Goal: Communication & Community: Participate in discussion

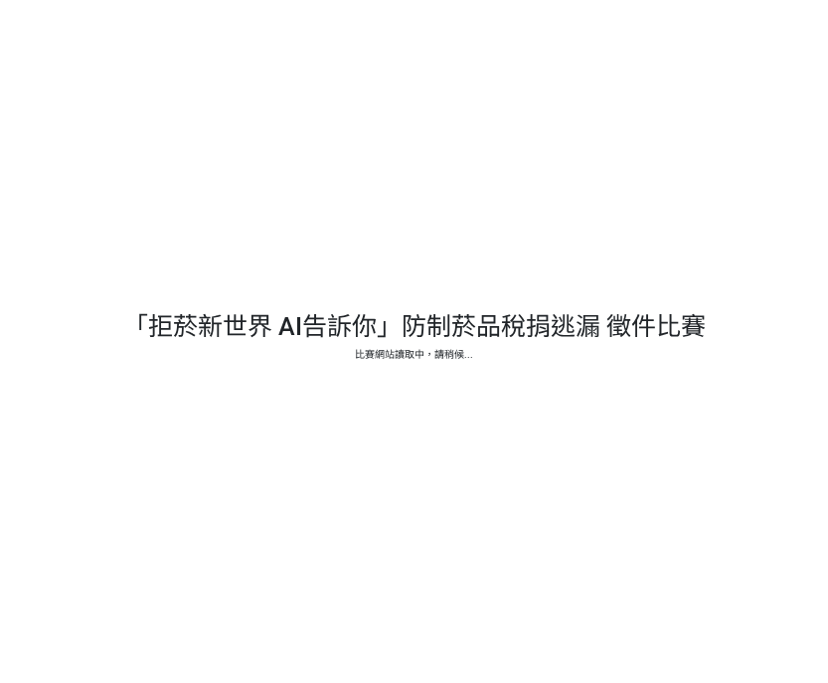
select select "vote"
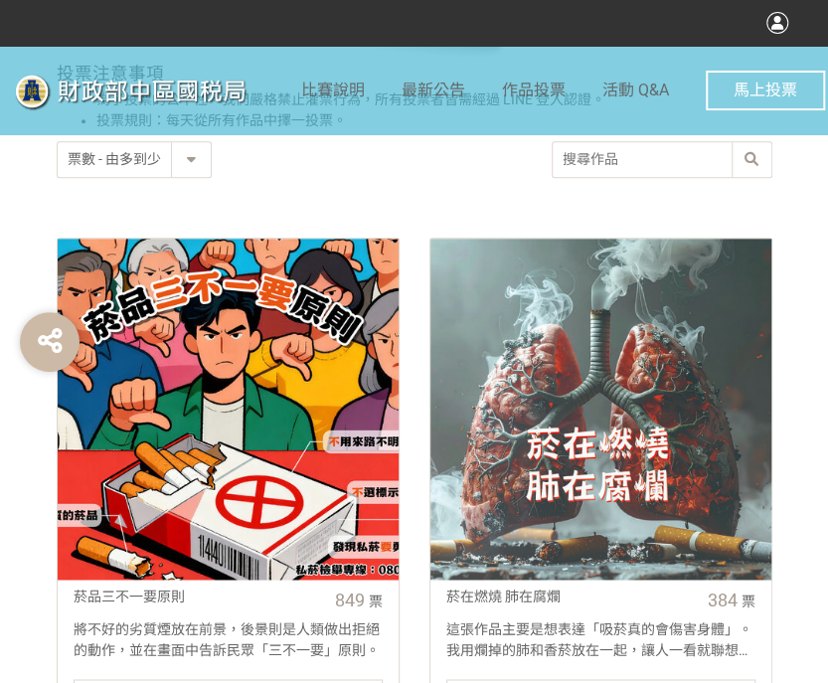
scroll to position [894, 0]
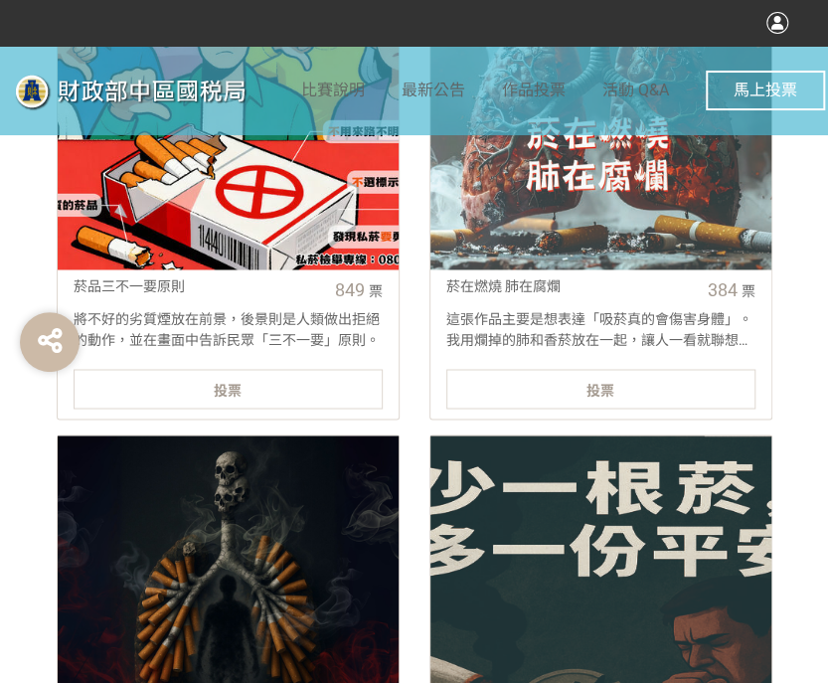
click at [332, 380] on div "投票" at bounding box center [228, 389] width 309 height 40
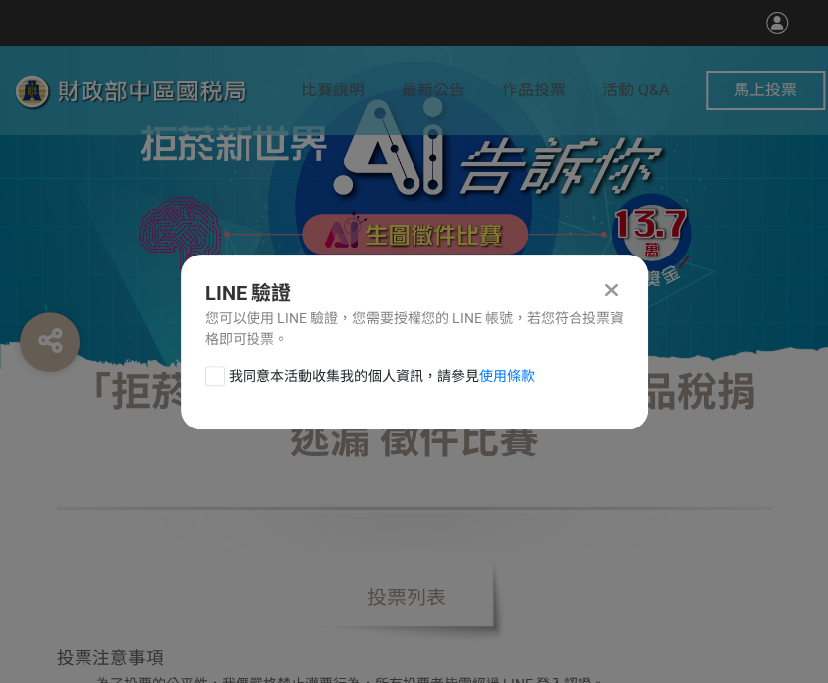
scroll to position [0, 0]
click at [210, 375] on div at bounding box center [215, 376] width 20 height 20
checkbox input "true"
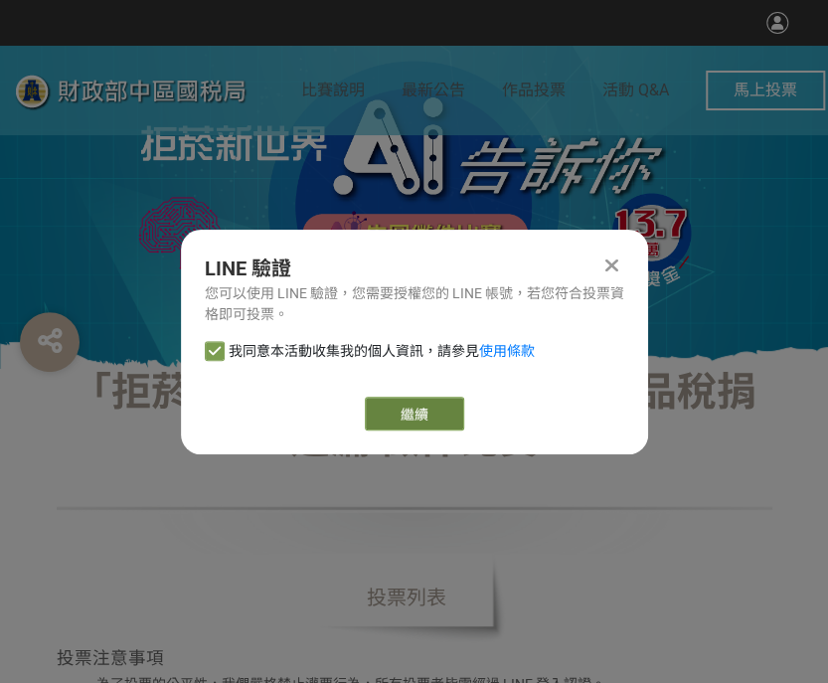
click at [416, 416] on link "繼續" at bounding box center [414, 414] width 99 height 34
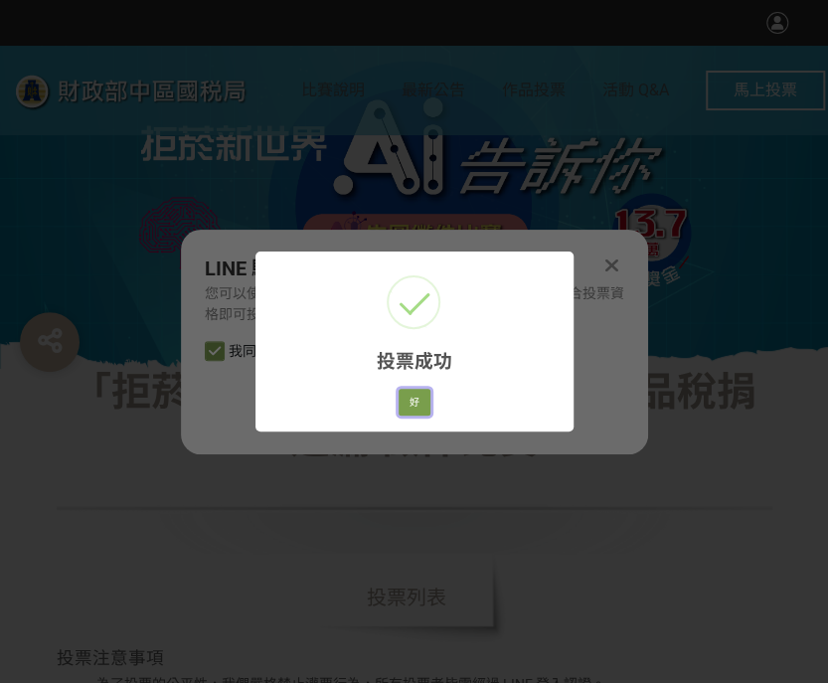
drag, startPoint x: 400, startPoint y: 404, endPoint x: 420, endPoint y: 405, distance: 20.9
click at [400, 404] on button "好" at bounding box center [415, 403] width 32 height 28
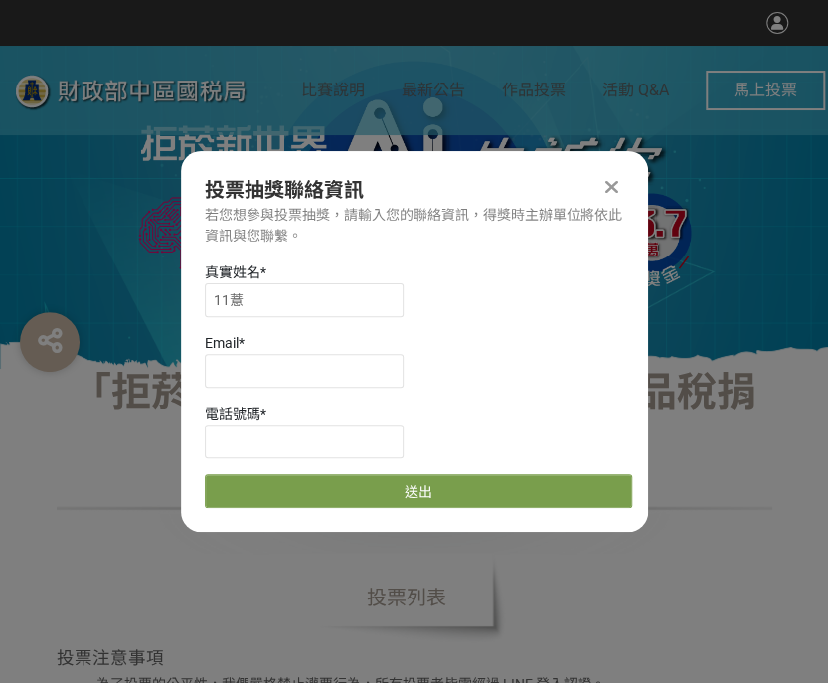
click at [609, 179] on icon at bounding box center [611, 187] width 13 height 20
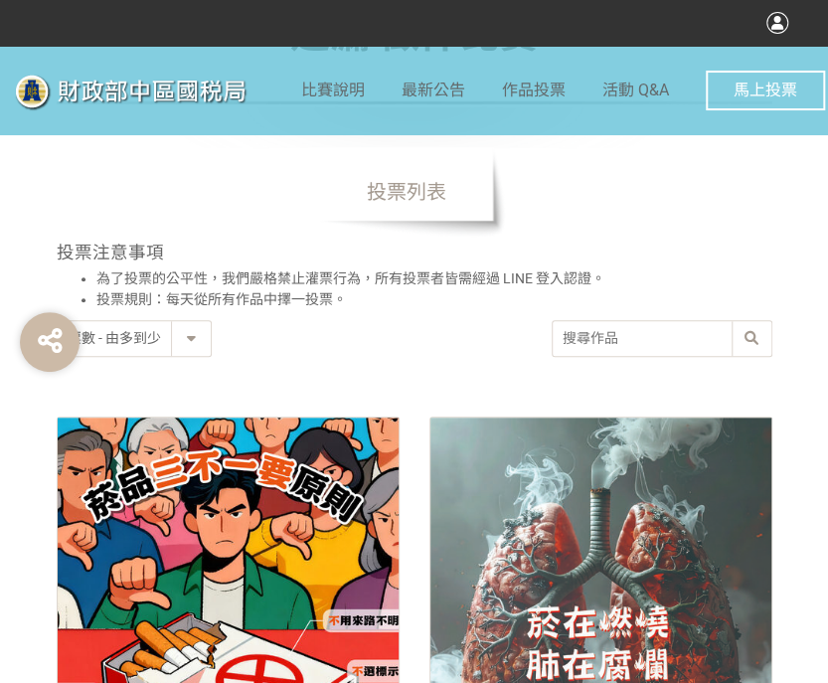
scroll to position [398, 0]
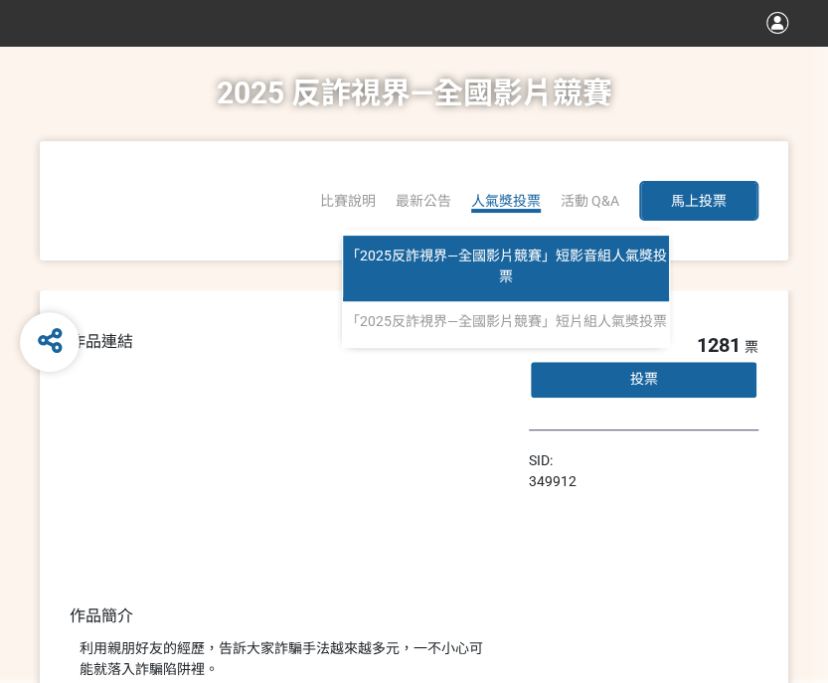
click at [496, 258] on span "「2025反詐視界—全國影片競賽」短影音組人氣獎投票" at bounding box center [506, 265] width 321 height 37
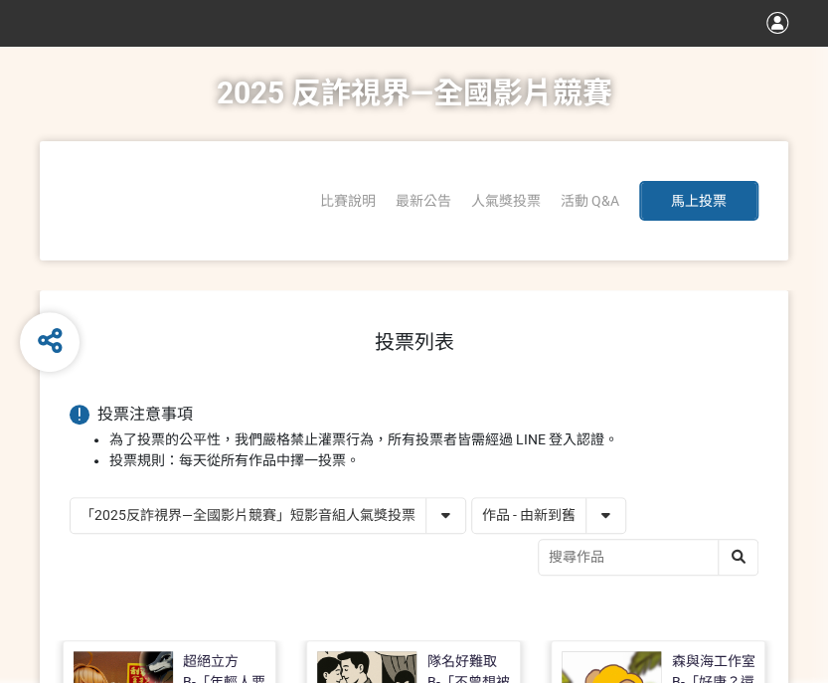
click at [520, 521] on select "作品 - 由新到舊 作品 - 由舊到新 票數 - 由多到少 票數 - 由少到多" at bounding box center [548, 515] width 153 height 35
select select "vote"
click at [472, 498] on select "作品 - 由新到舊 作品 - 由舊到新 票數 - 由多到少 票數 - 由少到多" at bounding box center [548, 515] width 153 height 35
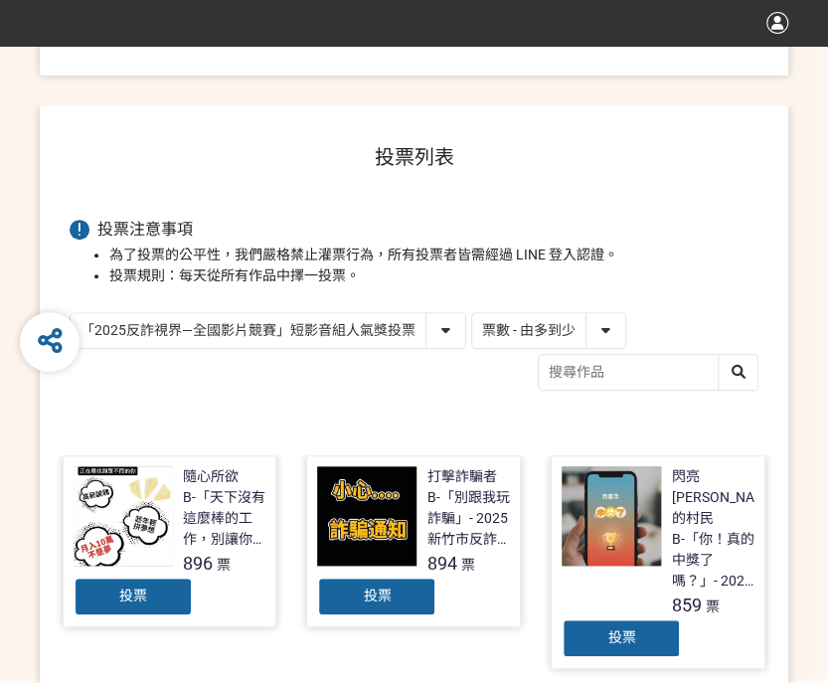
scroll to position [199, 0]
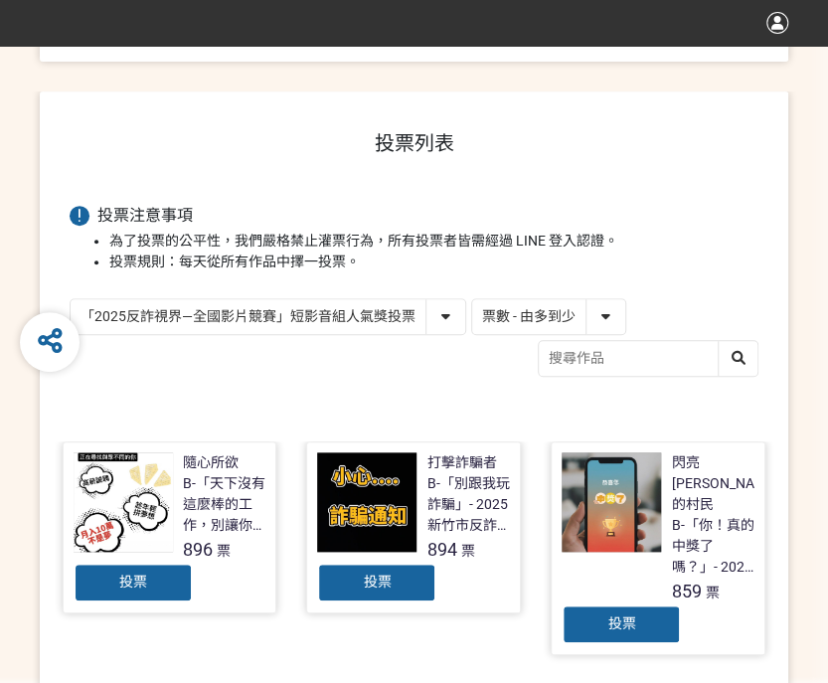
click at [137, 573] on span "投票" at bounding box center [133, 581] width 28 height 16
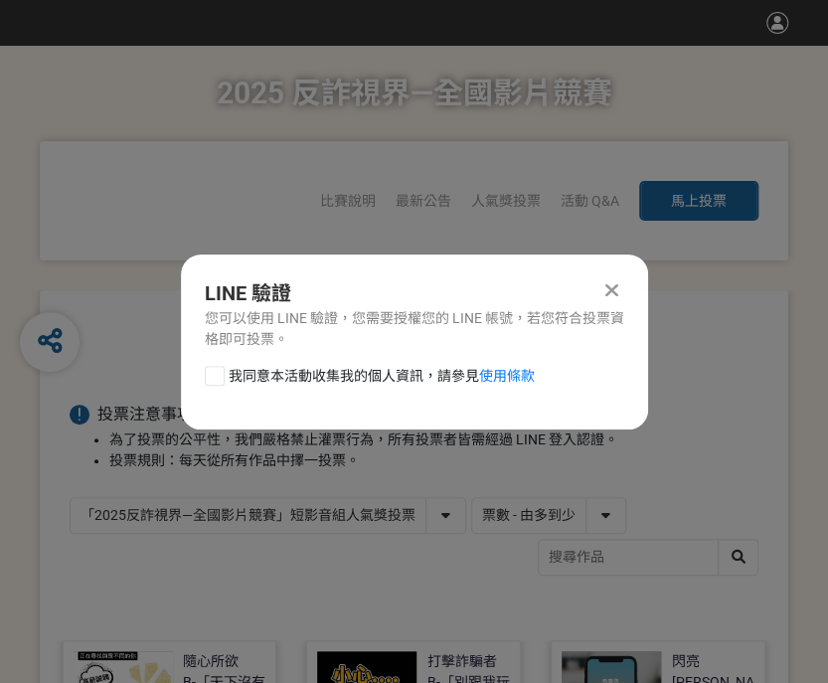
click at [206, 370] on div at bounding box center [215, 376] width 20 height 20
checkbox input "true"
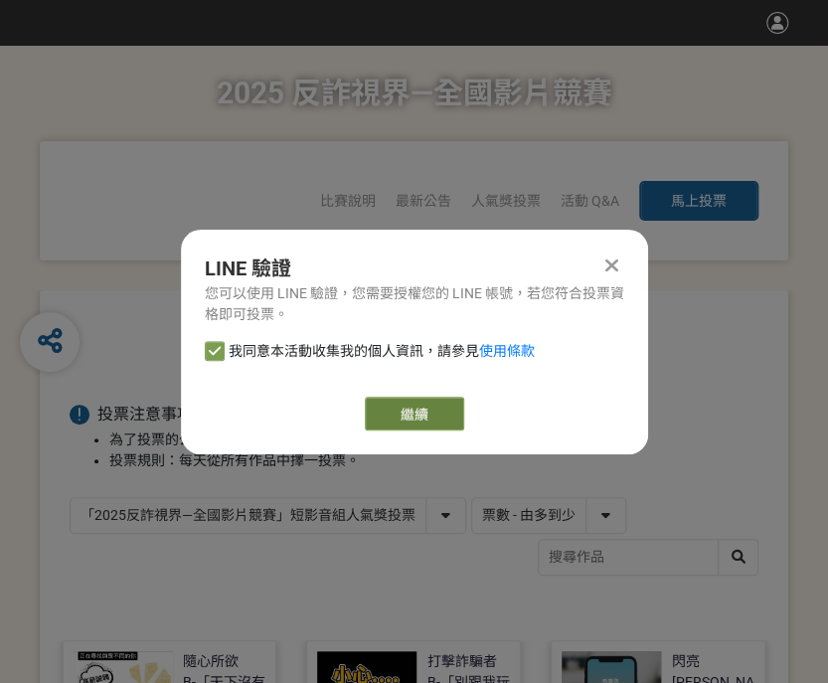
click at [394, 405] on link "繼續" at bounding box center [414, 414] width 99 height 34
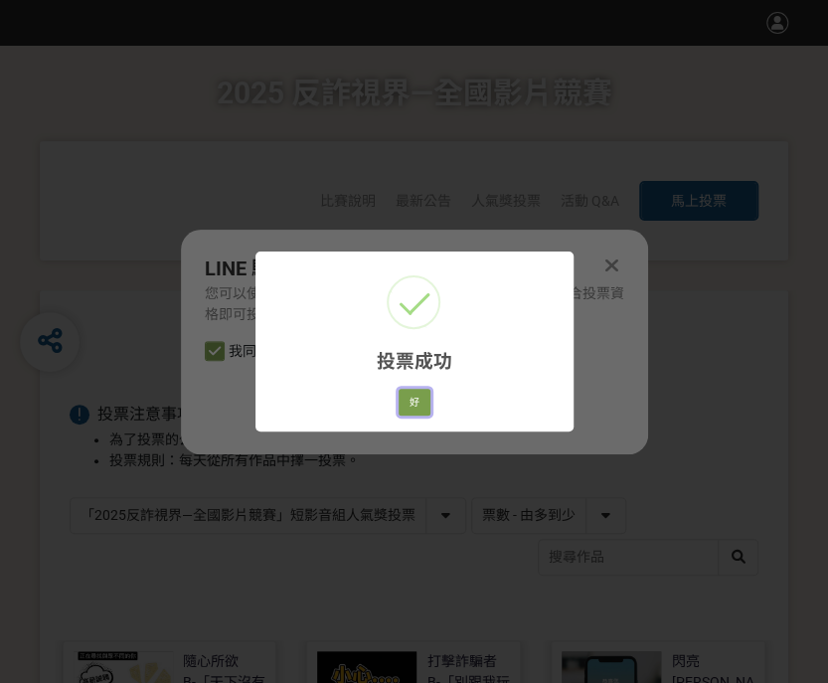
drag, startPoint x: 421, startPoint y: 402, endPoint x: 429, endPoint y: 395, distance: 11.2
click at [421, 402] on button "好" at bounding box center [415, 403] width 32 height 28
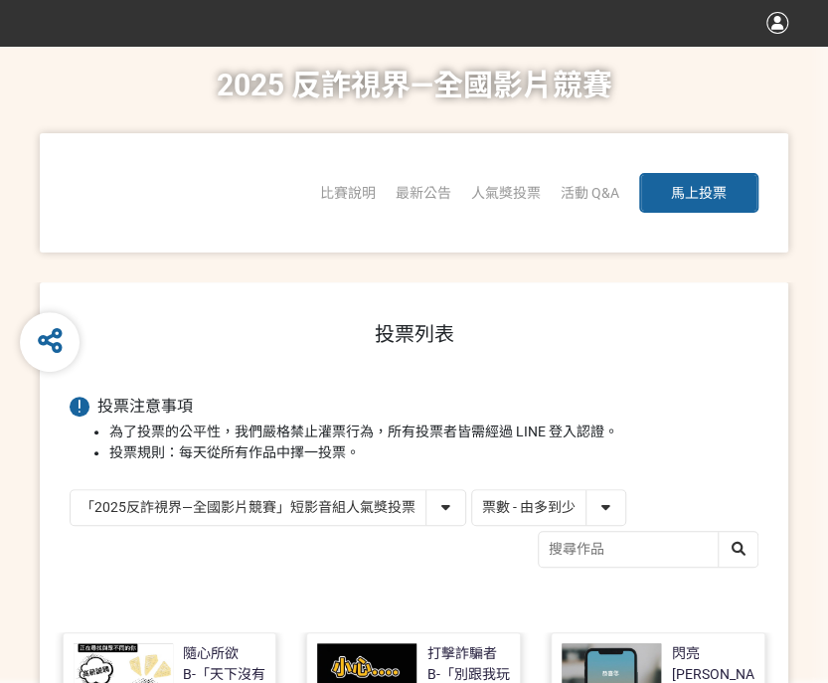
scroll to position [174, 0]
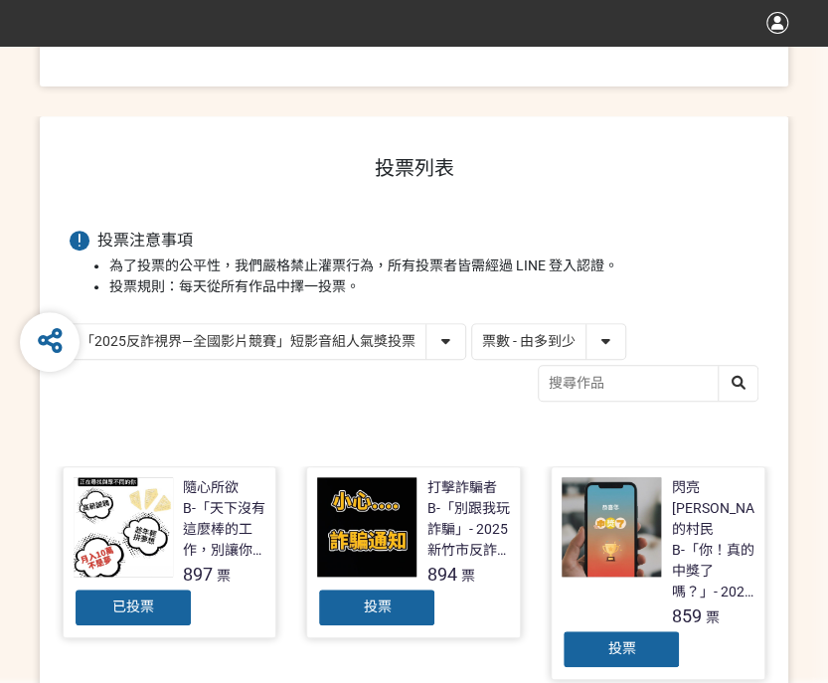
click at [415, 345] on select "「2025反詐視界—全國影片競賽」短影音組人氣獎投票 「2025反詐視界—全國影片競賽」短片組人氣獎投票" at bounding box center [268, 341] width 395 height 35
select select "13146"
click at [71, 324] on select "「2025反詐視界—全國影片競賽」短影音組人氣獎投票 「2025反詐視界—全國影片競賽」短片組人氣獎投票" at bounding box center [268, 341] width 395 height 35
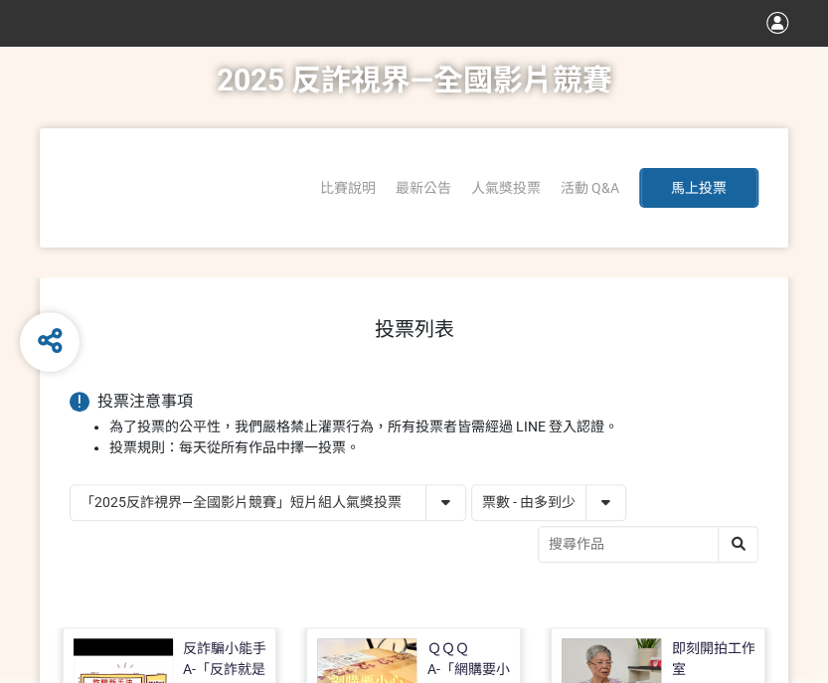
scroll to position [199, 0]
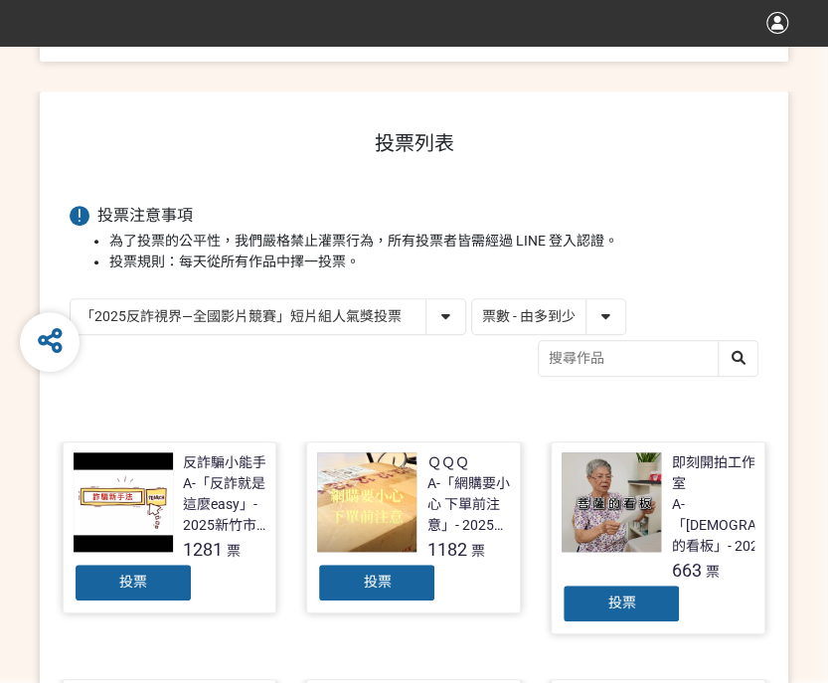
click at [114, 585] on div "投票" at bounding box center [133, 582] width 119 height 40
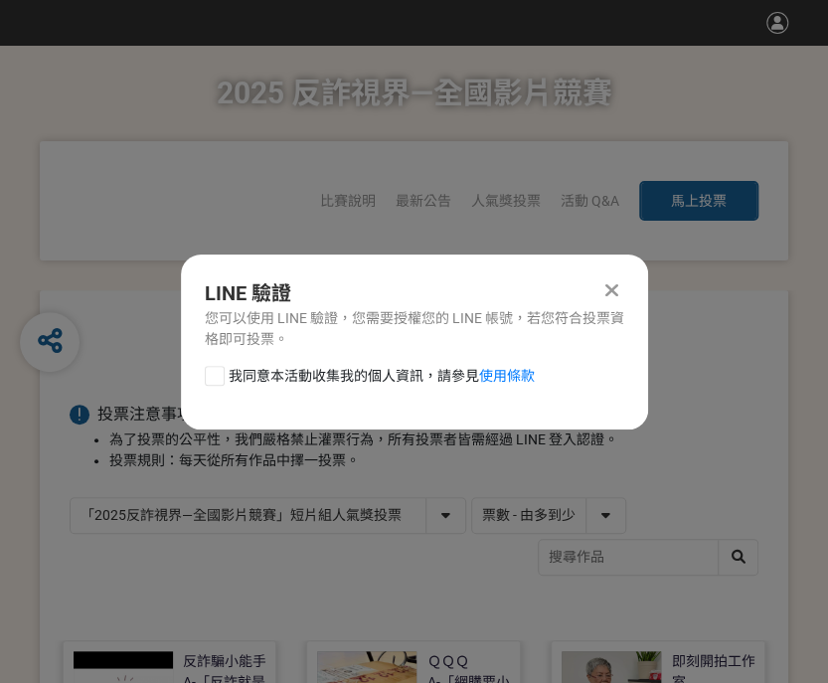
click at [205, 371] on div at bounding box center [215, 376] width 20 height 20
checkbox input "true"
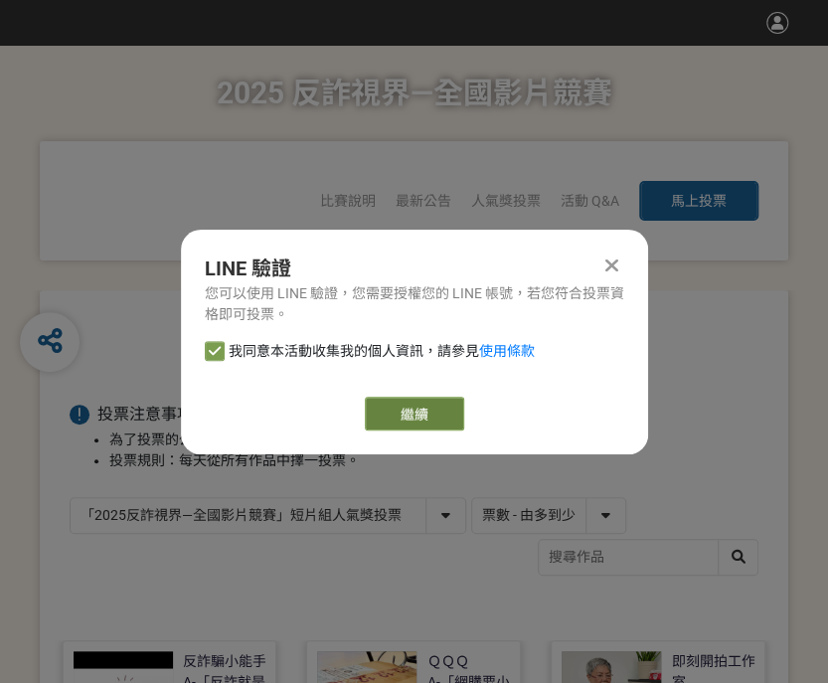
click at [374, 402] on link "繼續" at bounding box center [414, 414] width 99 height 34
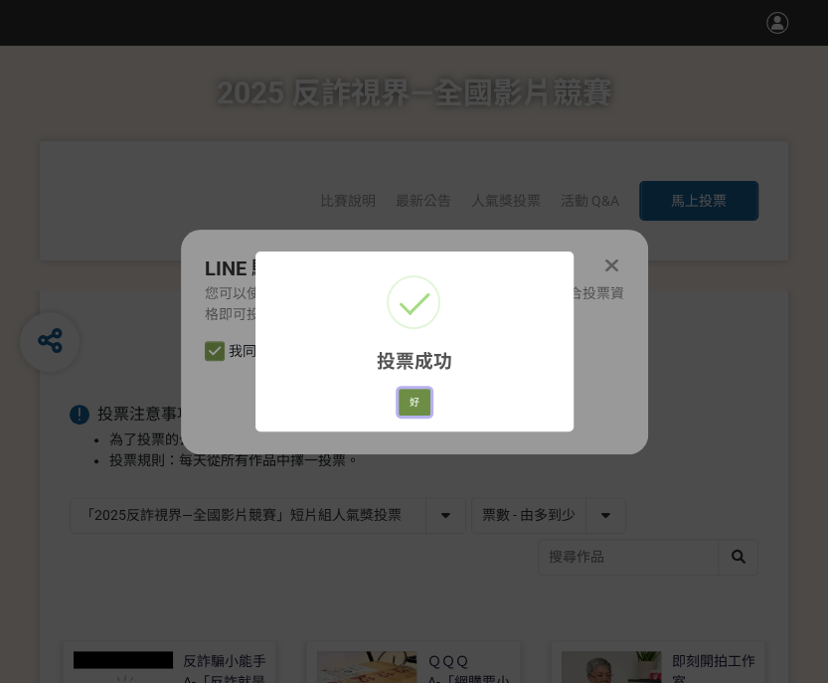
click at [420, 407] on button "好" at bounding box center [415, 403] width 32 height 28
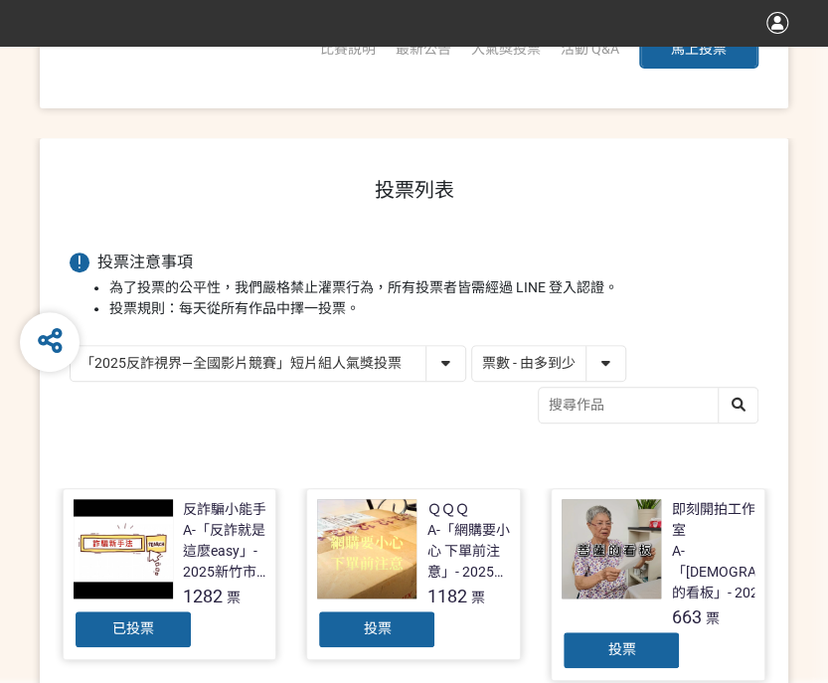
scroll to position [174, 0]
